Goal: Task Accomplishment & Management: Use online tool/utility

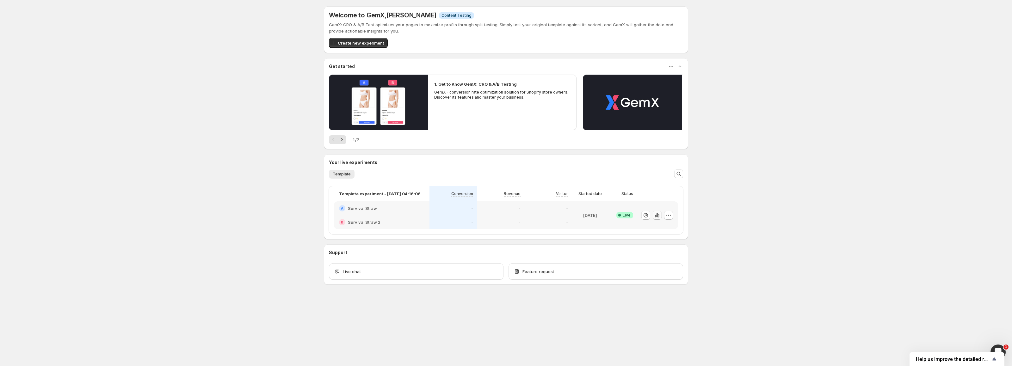
click at [656, 216] on icon "button" at bounding box center [655, 216] width 1 height 3
click at [656, 217] on icon "button" at bounding box center [655, 216] width 1 height 3
click at [670, 217] on icon "button" at bounding box center [668, 215] width 6 height 6
click at [668, 251] on span "End experiment" at bounding box center [656, 249] width 31 height 5
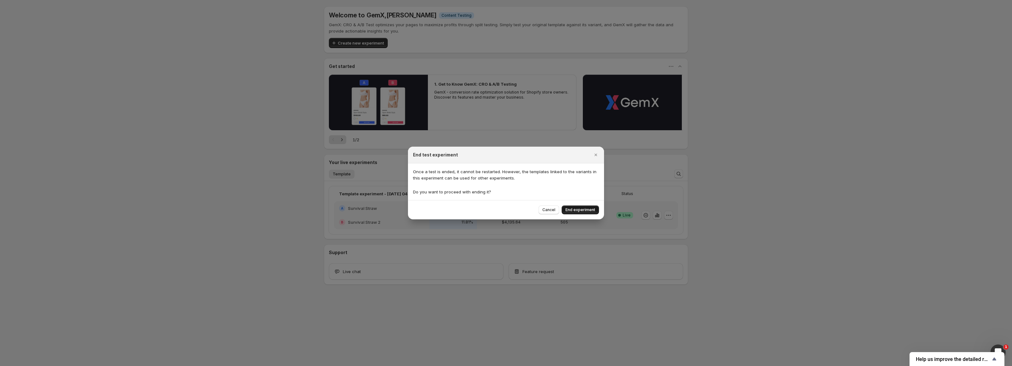
click at [591, 210] on span "End experiment" at bounding box center [580, 209] width 30 height 5
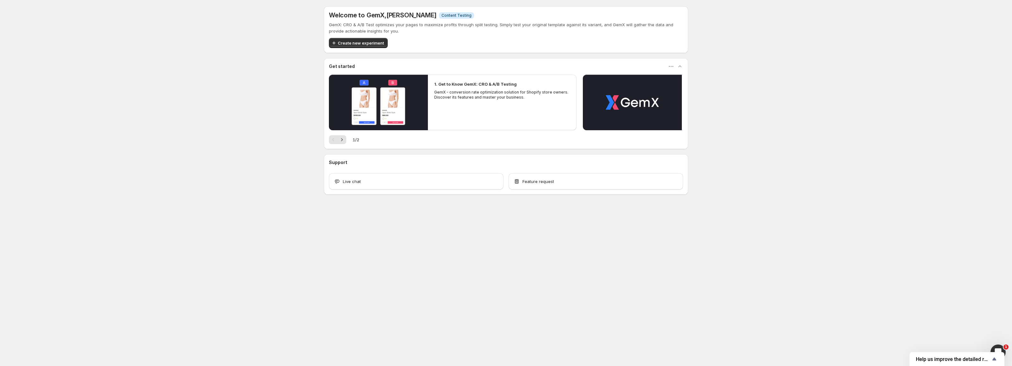
click at [819, 233] on body "Welcome to GemX , [PERSON_NAME] Info Content Testing GemX: CRO & A/B Test optim…" at bounding box center [506, 183] width 1012 height 366
